Goal: Information Seeking & Learning: Learn about a topic

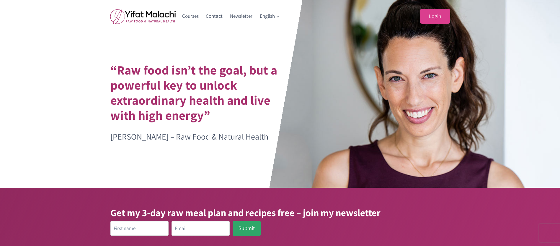
click at [436, 19] on link "Login" at bounding box center [435, 16] width 30 height 15
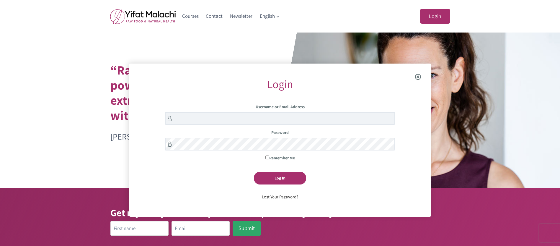
scroll to position [64, 0]
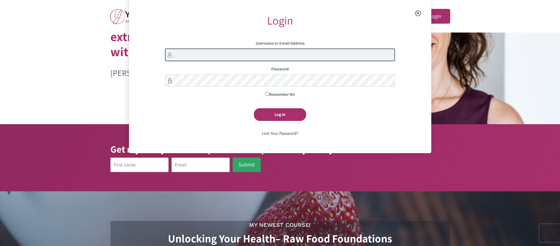
click at [175, 53] on input "Username or Email Address" at bounding box center [280, 54] width 230 height 13
type input "lydia.scoggins"
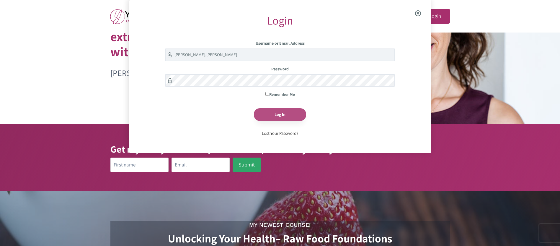
click at [285, 115] on input "Log In" at bounding box center [280, 114] width 52 height 13
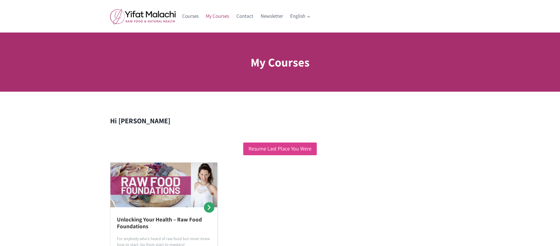
click at [279, 148] on link "Resume Last Place You Were" at bounding box center [280, 148] width 74 height 13
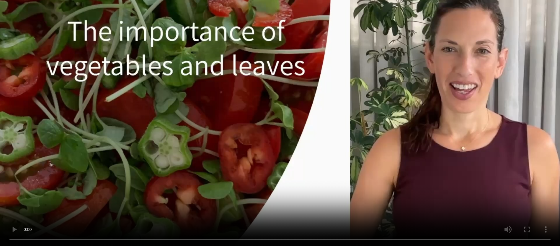
scroll to position [154, 0]
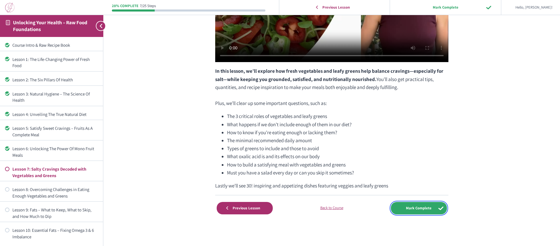
click at [419, 206] on input "Mark Complete" at bounding box center [419, 208] width 56 height 12
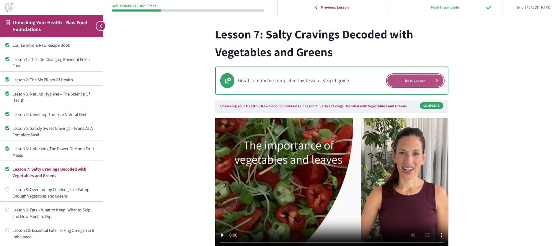
click at [410, 79] on link "Next Lesson" at bounding box center [416, 80] width 56 height 12
